Goal: Information Seeking & Learning: Learn about a topic

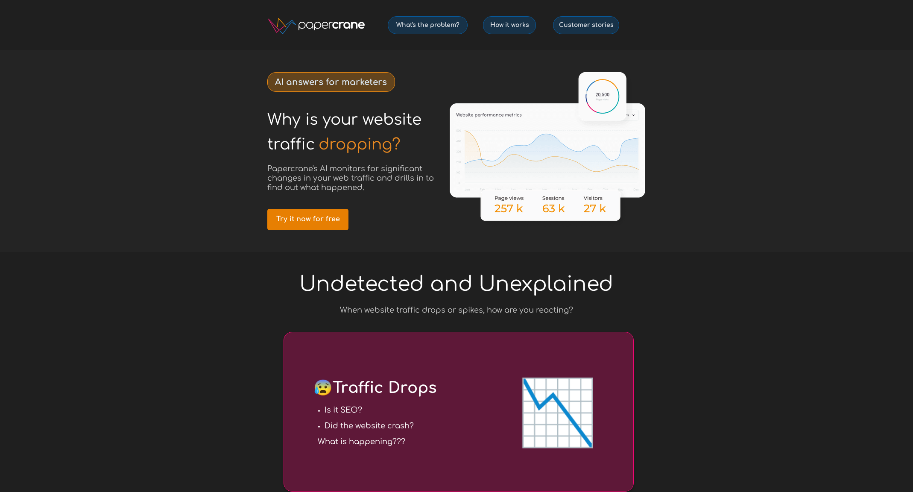
click at [333, 213] on link "Try it now for free" at bounding box center [307, 219] width 81 height 21
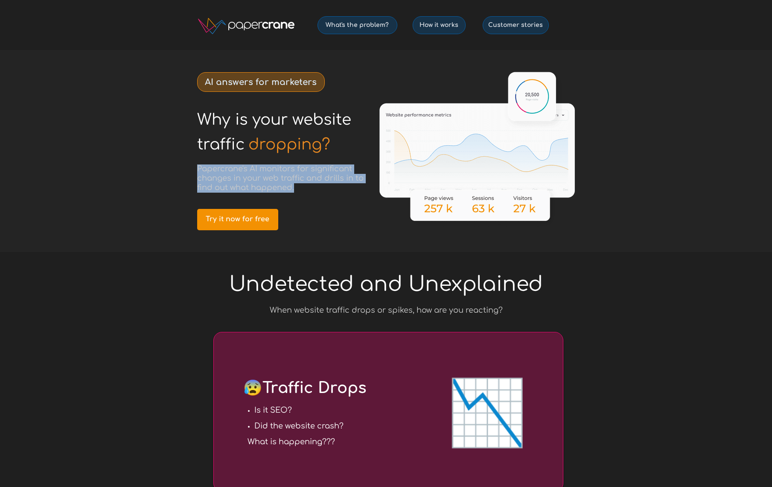
drag, startPoint x: 197, startPoint y: 165, endPoint x: 325, endPoint y: 185, distance: 129.7
click at [325, 185] on h3 "Papercrane's AI monitors for significant changes in your web traffic and drills…" at bounding box center [284, 178] width 175 height 28
copy span "Papercrane's AI monitors for significant changes in your web traffic and drills…"
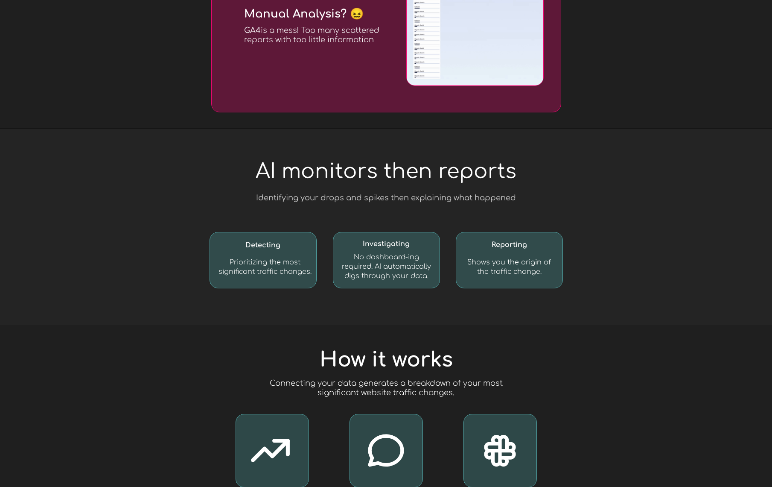
scroll to position [770, 0]
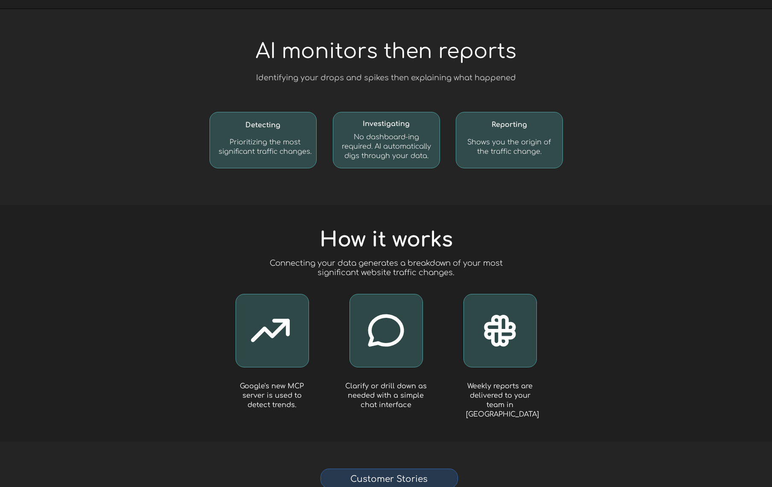
scroll to position [1500, 0]
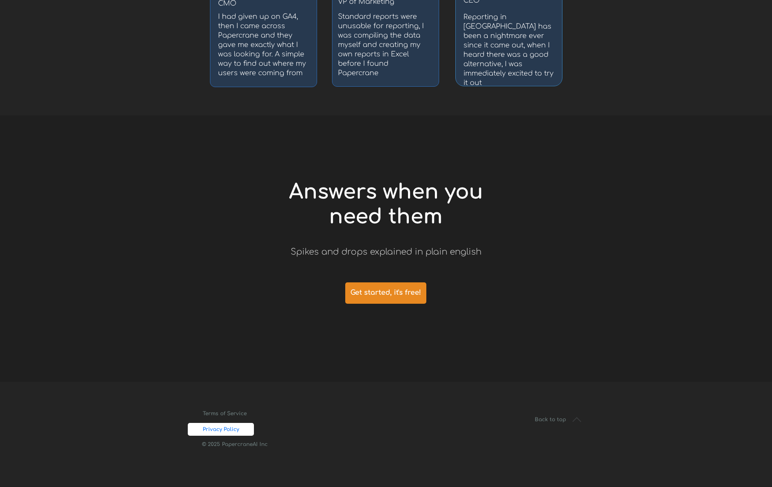
click at [234, 430] on span "Privacy Policy" at bounding box center [221, 429] width 66 height 6
